Goal: Transaction & Acquisition: Download file/media

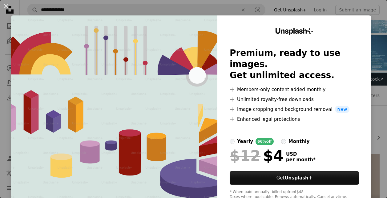
scroll to position [308, 0]
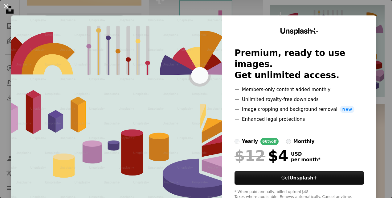
click at [5, 4] on button "An X shape" at bounding box center [5, 5] width 7 height 7
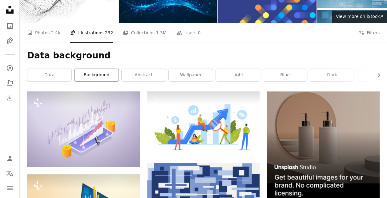
scroll to position [62, 0]
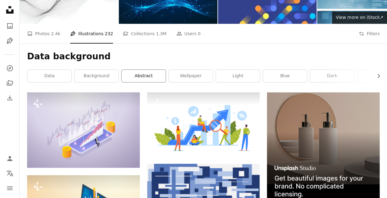
click at [144, 80] on link "abstract" at bounding box center [144, 76] width 44 height 12
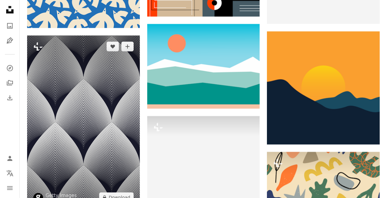
scroll to position [647, 0]
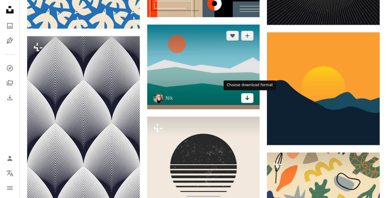
click at [249, 99] on icon "Arrow pointing down" at bounding box center [247, 97] width 5 height 7
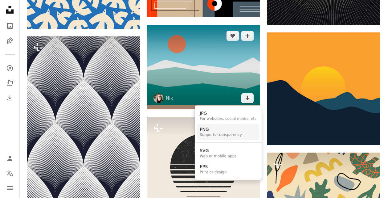
click at [227, 131] on div "PNG" at bounding box center [221, 129] width 42 height 6
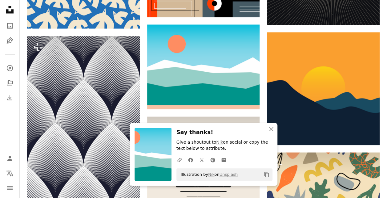
scroll to position [832, 0]
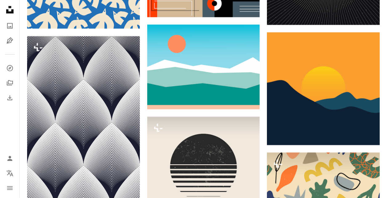
scroll to position [1176, 0]
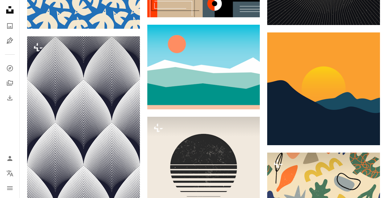
scroll to position [2501, 0]
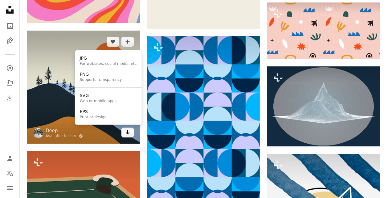
click at [125, 129] on icon "Arrow pointing down" at bounding box center [127, 131] width 5 height 7
click at [98, 78] on div "Supports transparency" at bounding box center [101, 79] width 42 height 5
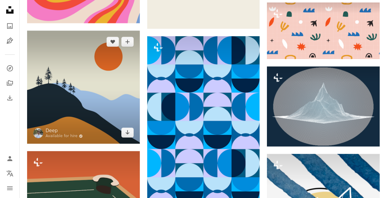
scroll to position [3056, 0]
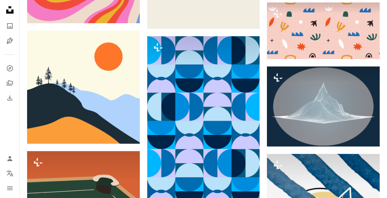
click at [237, 153] on p "Give a shoutout to Deep on social or copy the text below to attribute." at bounding box center [225, 151] width 96 height 12
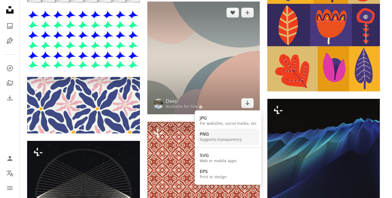
click at [217, 139] on div "Supports transparency" at bounding box center [221, 139] width 42 height 5
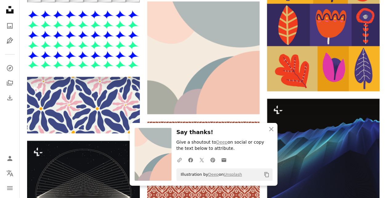
scroll to position [3826, 0]
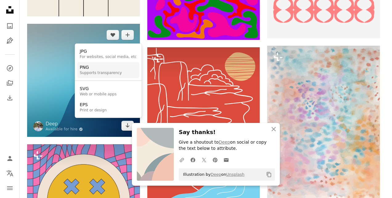
click at [96, 72] on div "Supports transparency" at bounding box center [101, 73] width 42 height 5
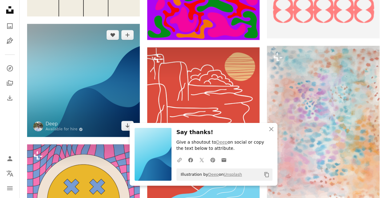
scroll to position [4350, 0]
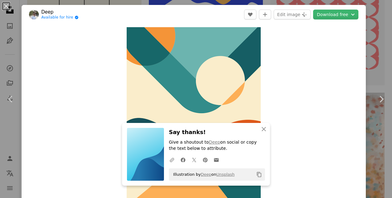
scroll to position [62, 0]
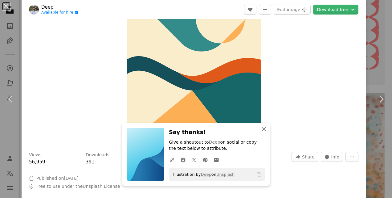
click at [262, 128] on icon "button" at bounding box center [264, 129] width 4 height 4
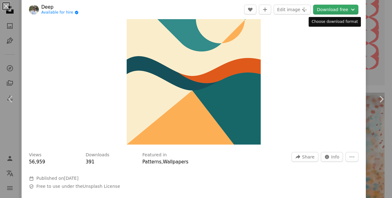
click at [350, 12] on icon "Chevron down" at bounding box center [353, 9] width 7 height 7
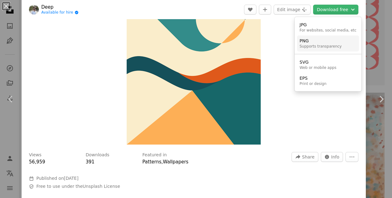
click at [307, 45] on div "Supports transparency" at bounding box center [321, 46] width 42 height 5
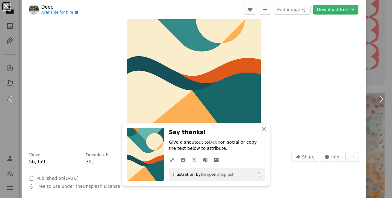
click at [5, 6] on button "An X shape" at bounding box center [5, 5] width 7 height 7
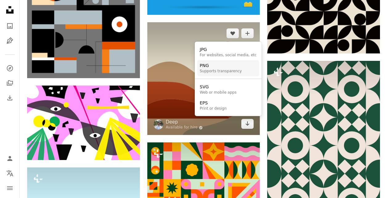
click at [209, 69] on div "Supports transparency" at bounding box center [221, 71] width 42 height 5
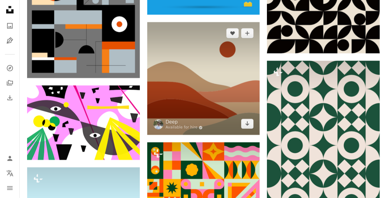
scroll to position [7801, 0]
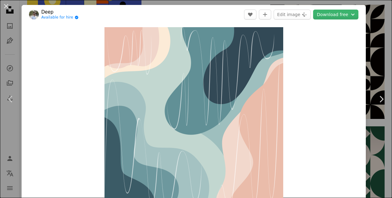
scroll to position [8295, 0]
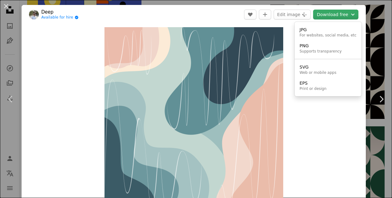
click at [350, 17] on icon "Chevron down" at bounding box center [353, 14] width 7 height 7
click at [327, 47] on div "PNG" at bounding box center [321, 46] width 42 height 6
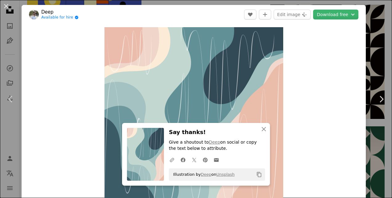
drag, startPoint x: 5, startPoint y: 4, endPoint x: 164, endPoint y: 55, distance: 167.0
click at [5, 4] on button "An X shape" at bounding box center [5, 5] width 7 height 7
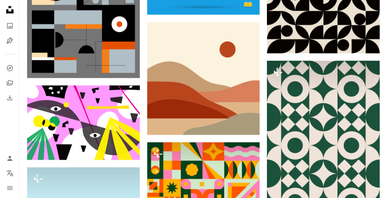
scroll to position [8259, 0]
